Goal: Information Seeking & Learning: Learn about a topic

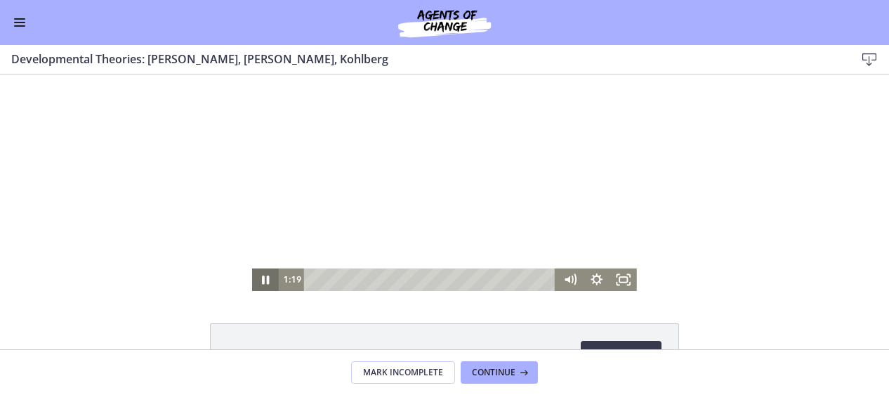
click at [266, 282] on icon "Pause" at bounding box center [265, 279] width 27 height 22
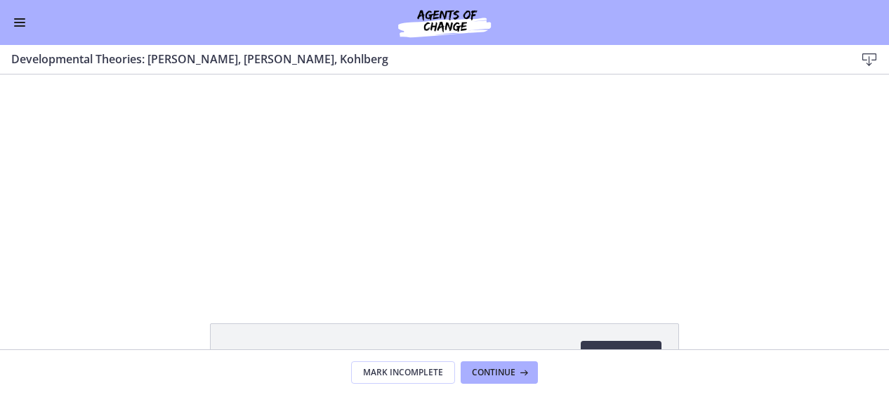
click at [25, 22] on button "Enable menu" at bounding box center [19, 22] width 17 height 17
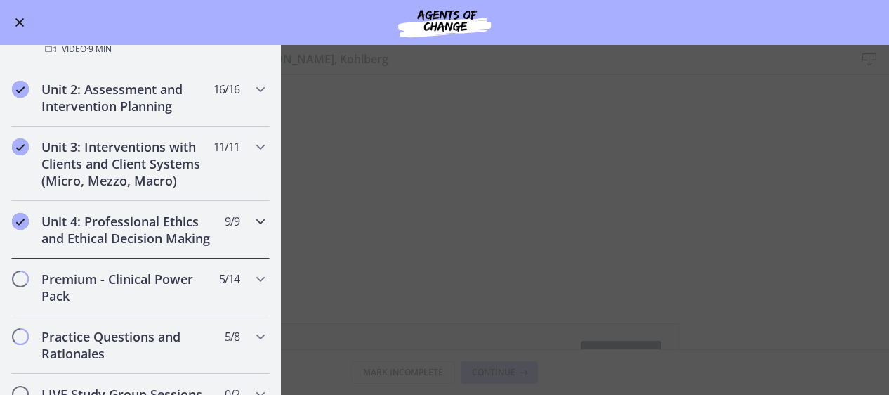
click at [208, 209] on div "Unit 4: Professional Ethics and Ethical Decision Making 9 / 9 Completed" at bounding box center [140, 230] width 259 height 58
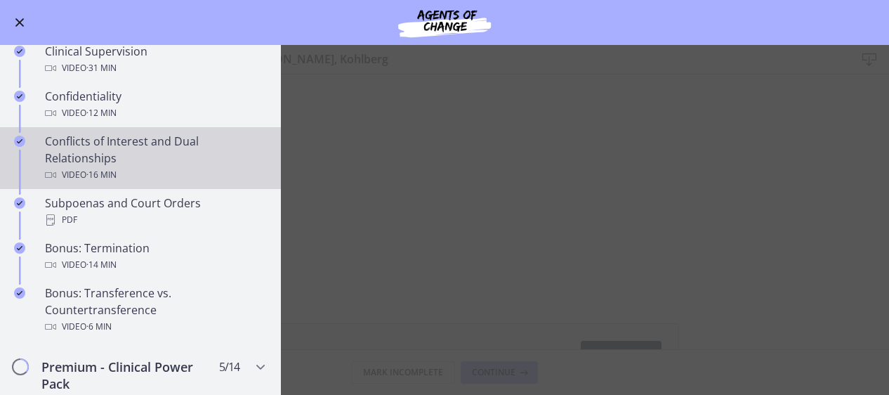
scroll to position [725, 0]
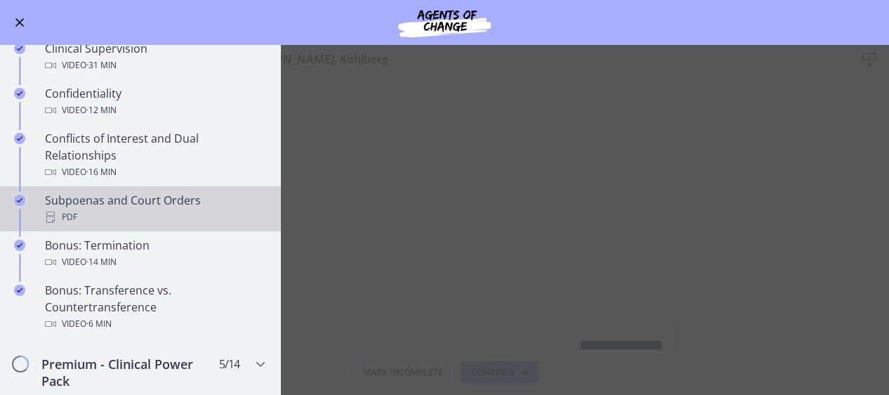
click at [148, 225] on div "PDF" at bounding box center [154, 217] width 219 height 17
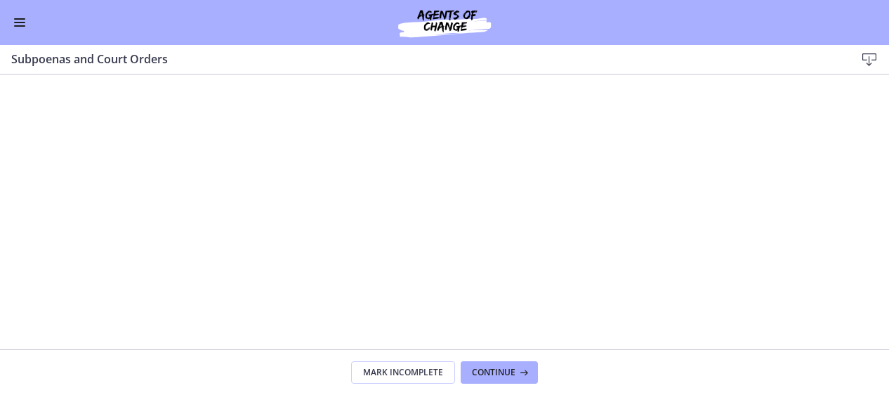
click at [19, 18] on button "Enable menu" at bounding box center [19, 22] width 17 height 17
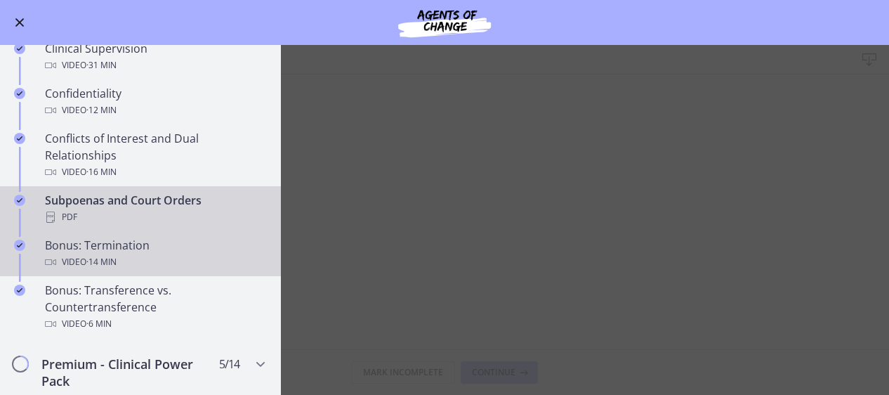
click at [98, 258] on div "Bonus: Termination Video · 14 min" at bounding box center [154, 254] width 219 height 34
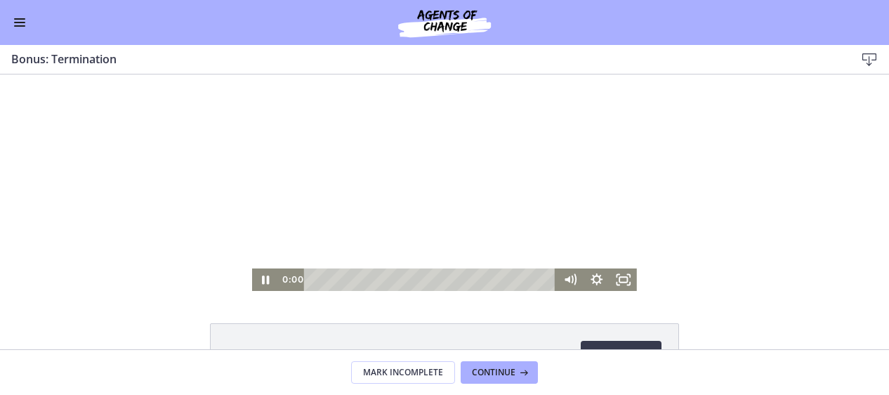
click at [314, 277] on div "Playbar" at bounding box center [432, 279] width 237 height 22
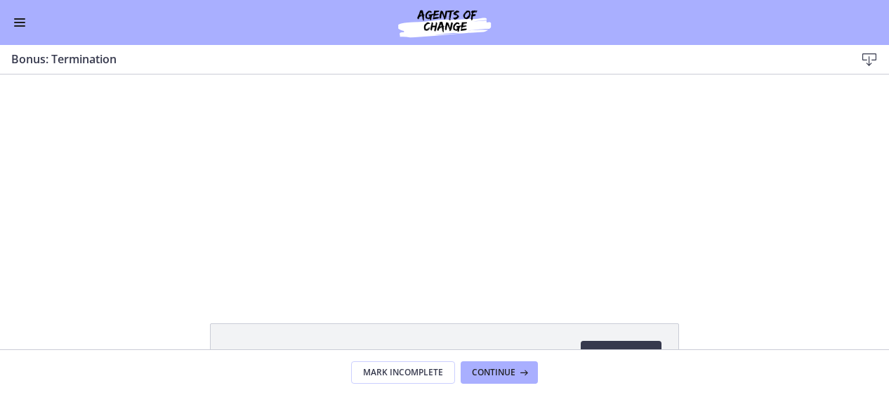
click at [18, 15] on button "Enable menu" at bounding box center [19, 22] width 17 height 17
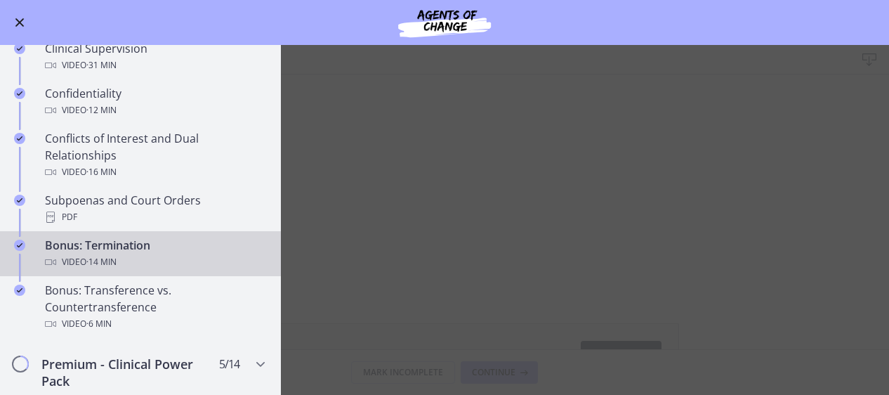
click at [22, 22] on span "Enable menu" at bounding box center [19, 22] width 11 height 1
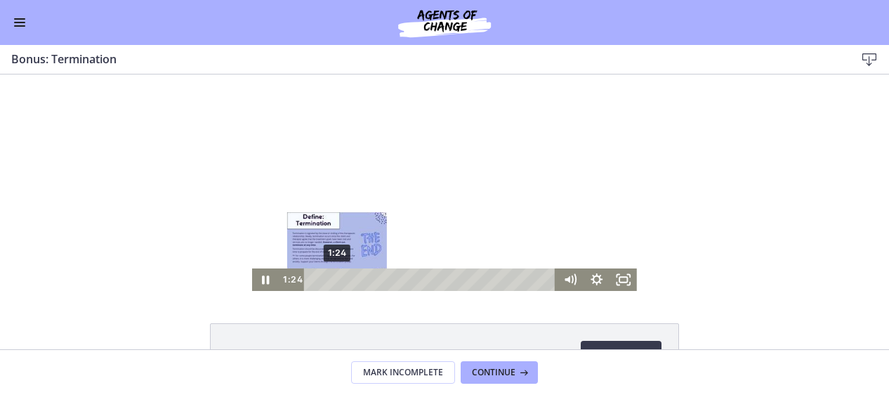
click at [332, 277] on div "1:24" at bounding box center [432, 279] width 237 height 22
